Goal: Register for event/course

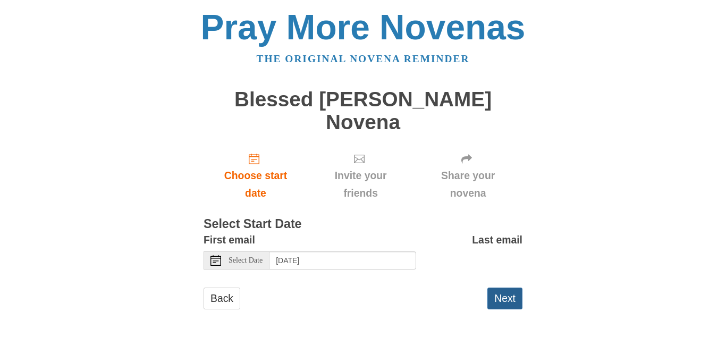
click at [499, 288] on button "Next" at bounding box center [504, 299] width 35 height 22
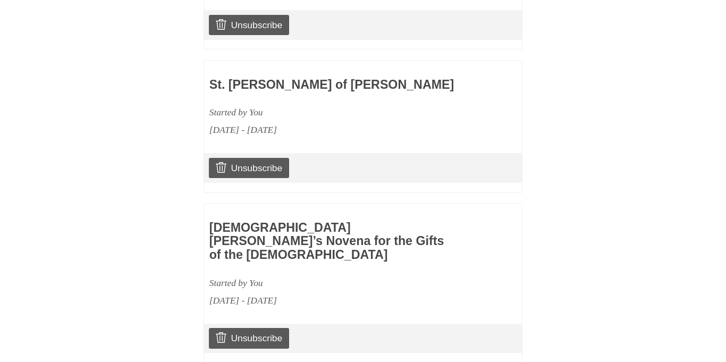
scroll to position [784, 0]
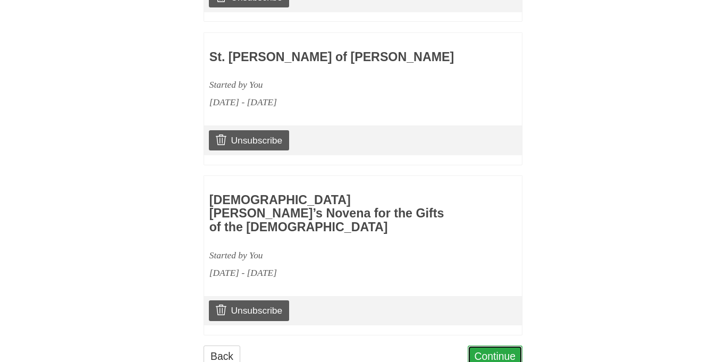
click at [496, 345] on link "Continue" at bounding box center [495, 356] width 55 height 22
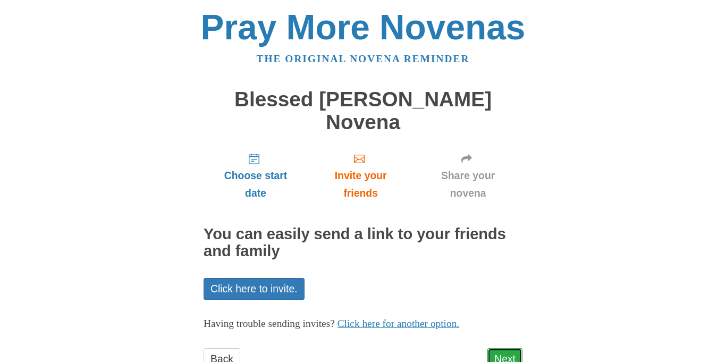
click at [511, 348] on link "Next" at bounding box center [504, 359] width 35 height 22
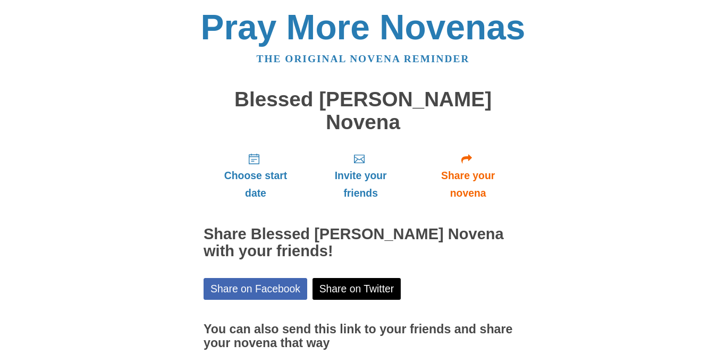
scroll to position [65, 0]
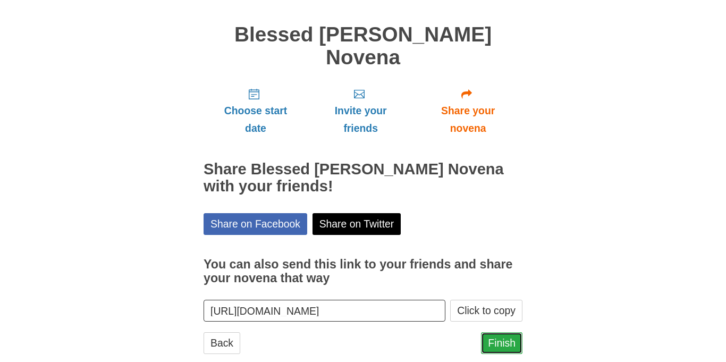
click at [504, 332] on link "Finish" at bounding box center [501, 343] width 41 height 22
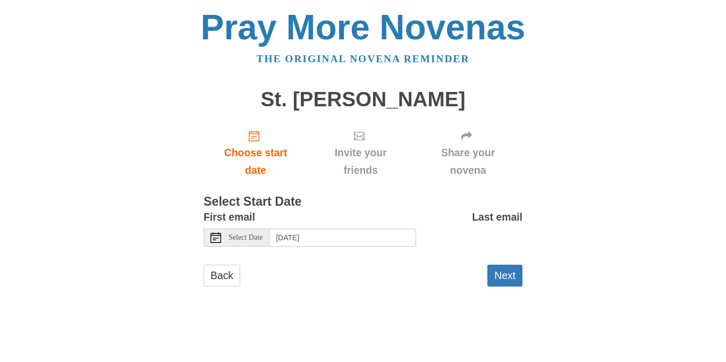
click at [215, 235] on use at bounding box center [215, 237] width 11 height 11
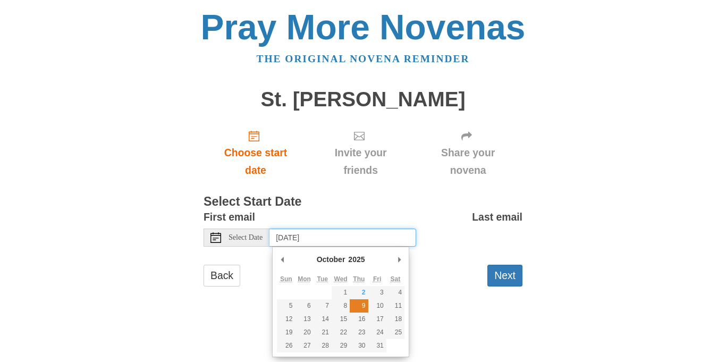
type input "Thursday, October 9th"
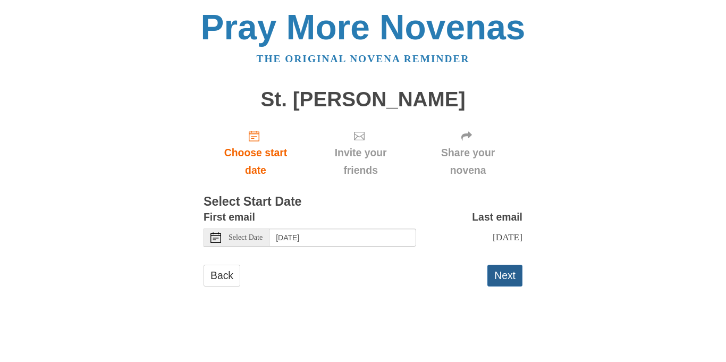
click at [509, 275] on button "Next" at bounding box center [504, 276] width 35 height 22
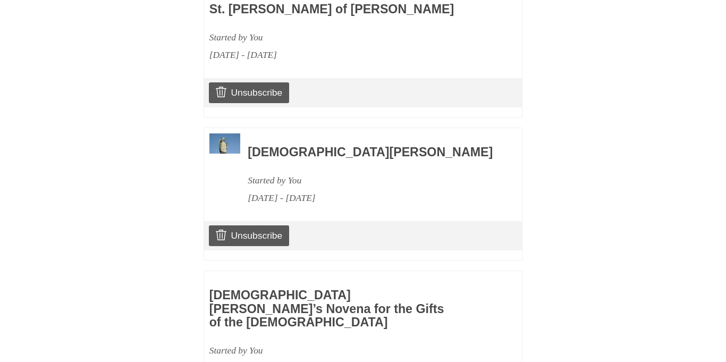
scroll to position [784, 0]
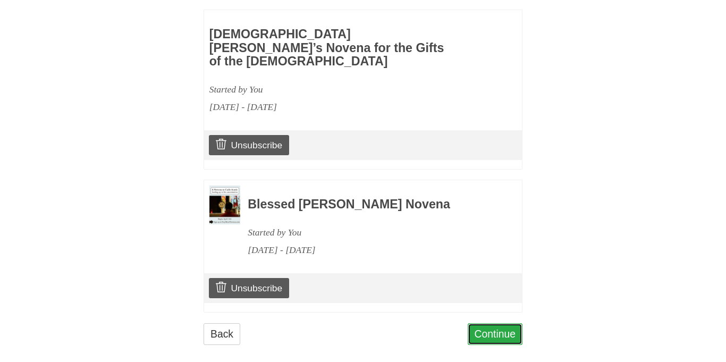
click at [504, 324] on link "Continue" at bounding box center [495, 334] width 55 height 22
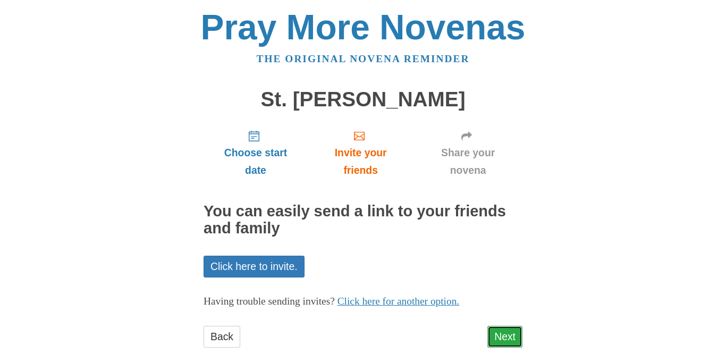
click at [506, 334] on link "Next" at bounding box center [504, 337] width 35 height 22
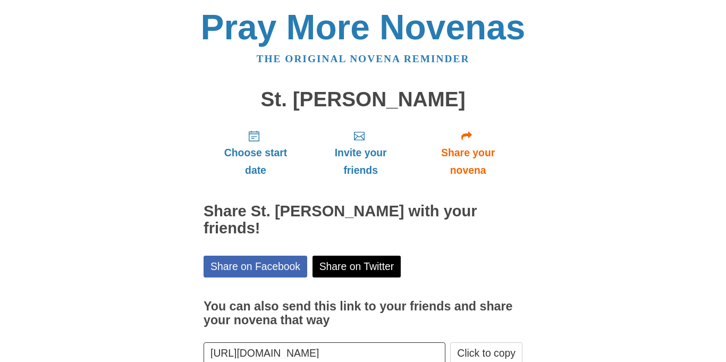
scroll to position [48, 0]
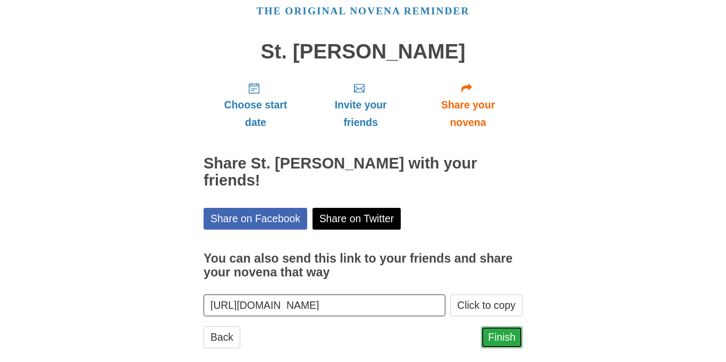
click at [502, 326] on link "Finish" at bounding box center [501, 337] width 41 height 22
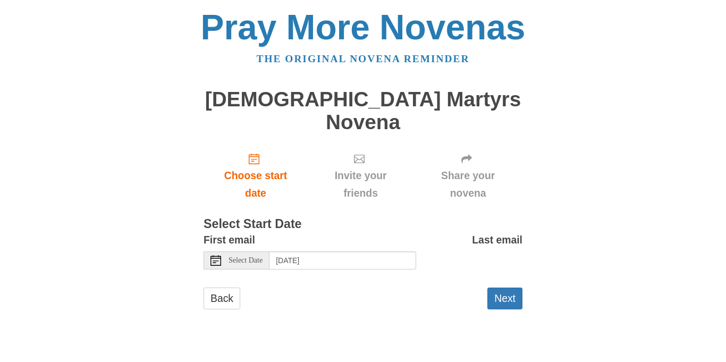
click at [215, 255] on icon at bounding box center [215, 260] width 11 height 11
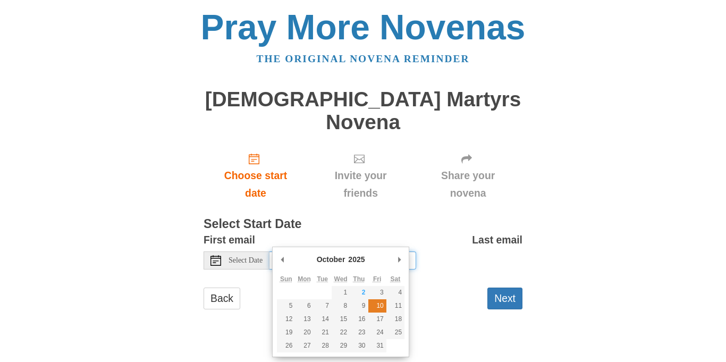
type input "Friday, October 10th"
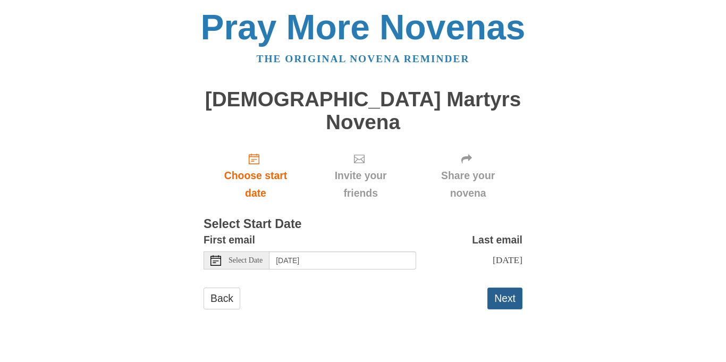
click at [506, 288] on button "Next" at bounding box center [504, 299] width 35 height 22
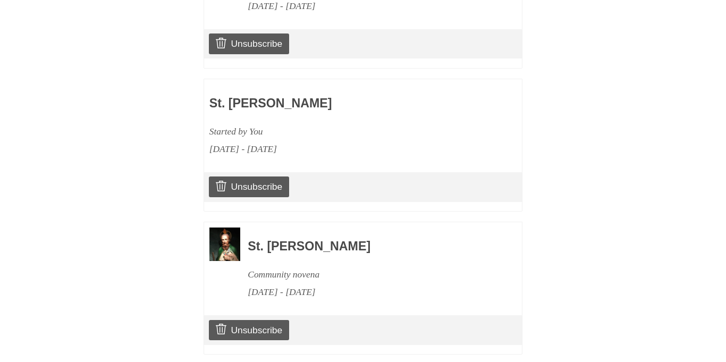
scroll to position [1071, 0]
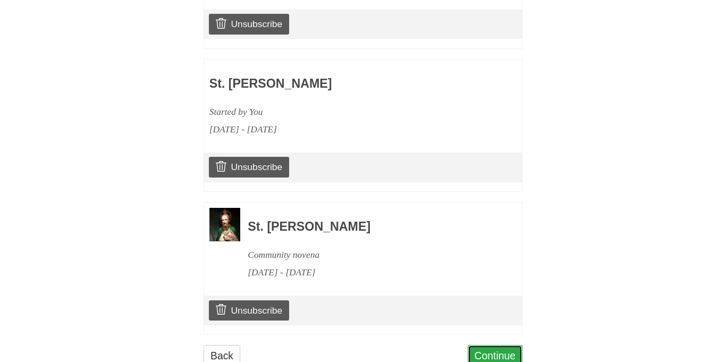
click at [501, 345] on link "Continue" at bounding box center [495, 356] width 55 height 22
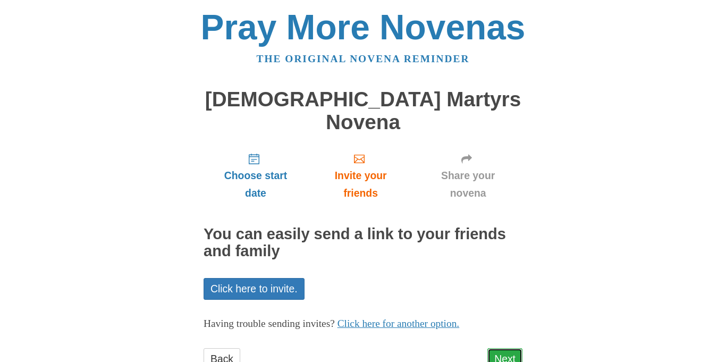
click at [511, 348] on link "Next" at bounding box center [504, 359] width 35 height 22
